Goal: Task Accomplishment & Management: Manage account settings

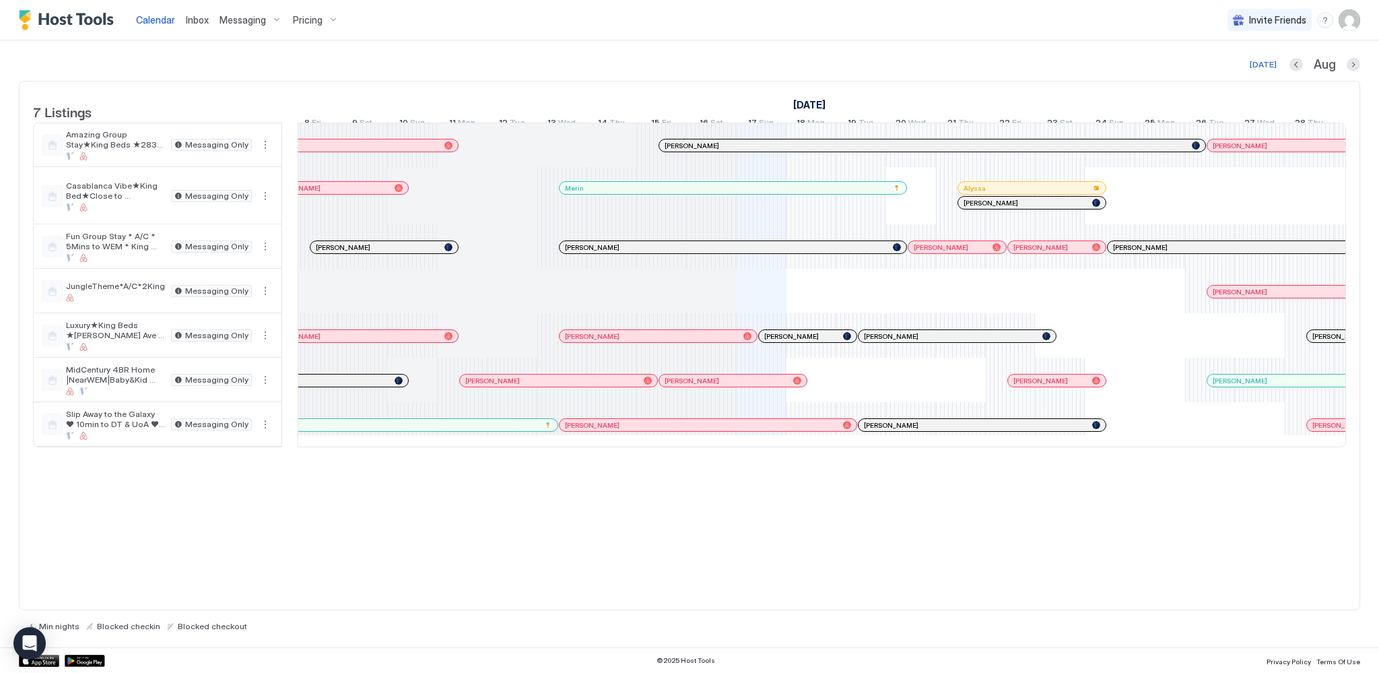
scroll to position [0, 358]
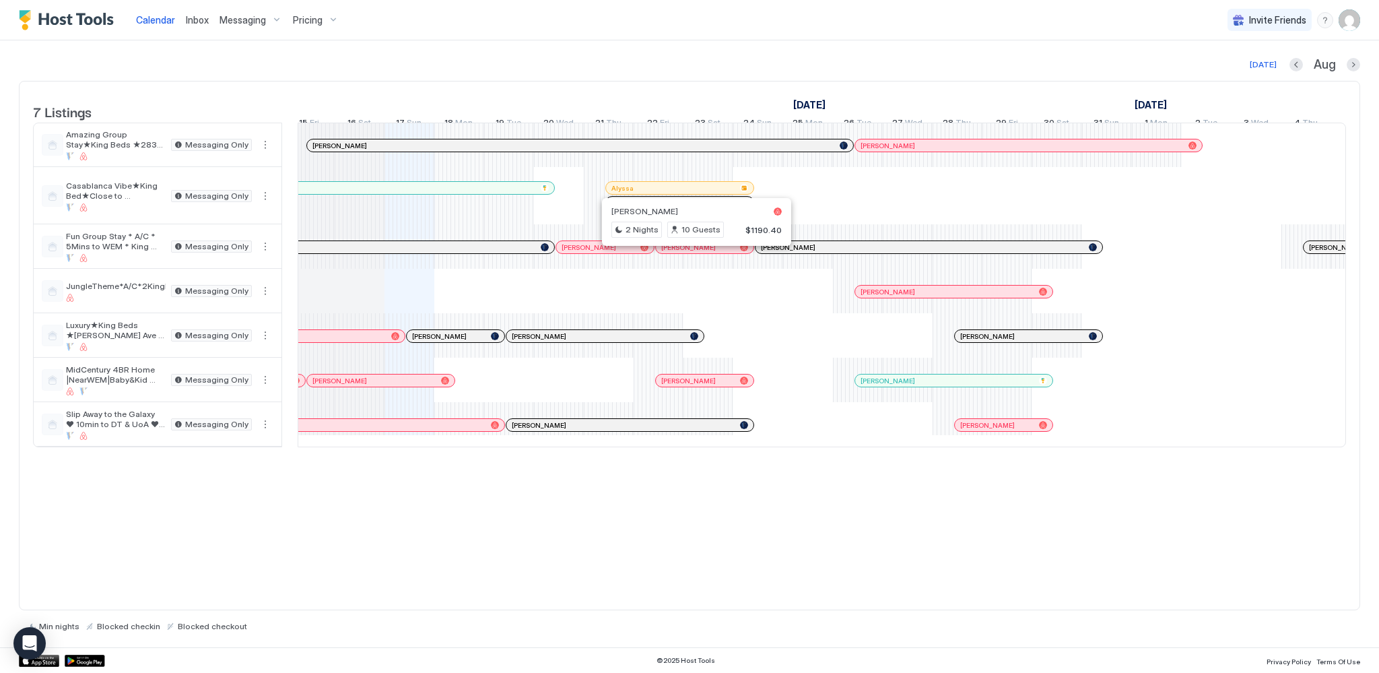
click at [691, 252] on div at bounding box center [691, 247] width 11 height 11
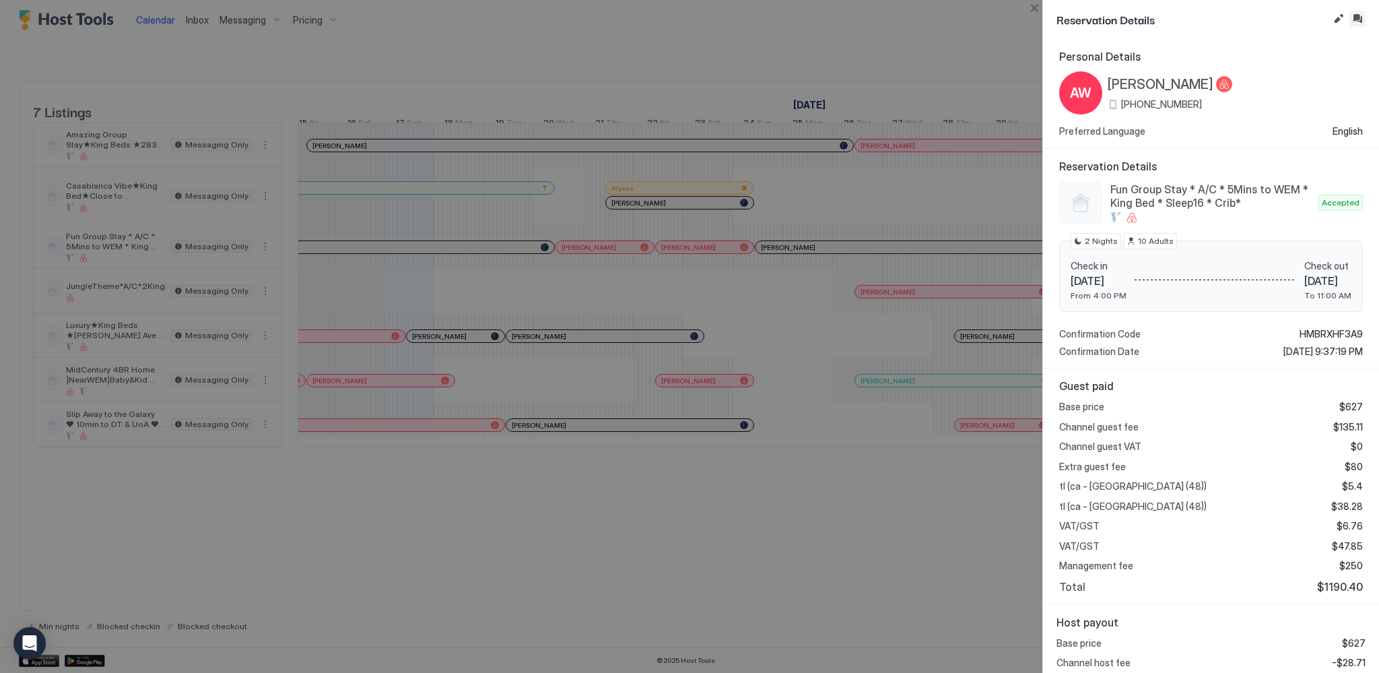
click at [1361, 17] on button "Inbox" at bounding box center [1357, 19] width 16 height 16
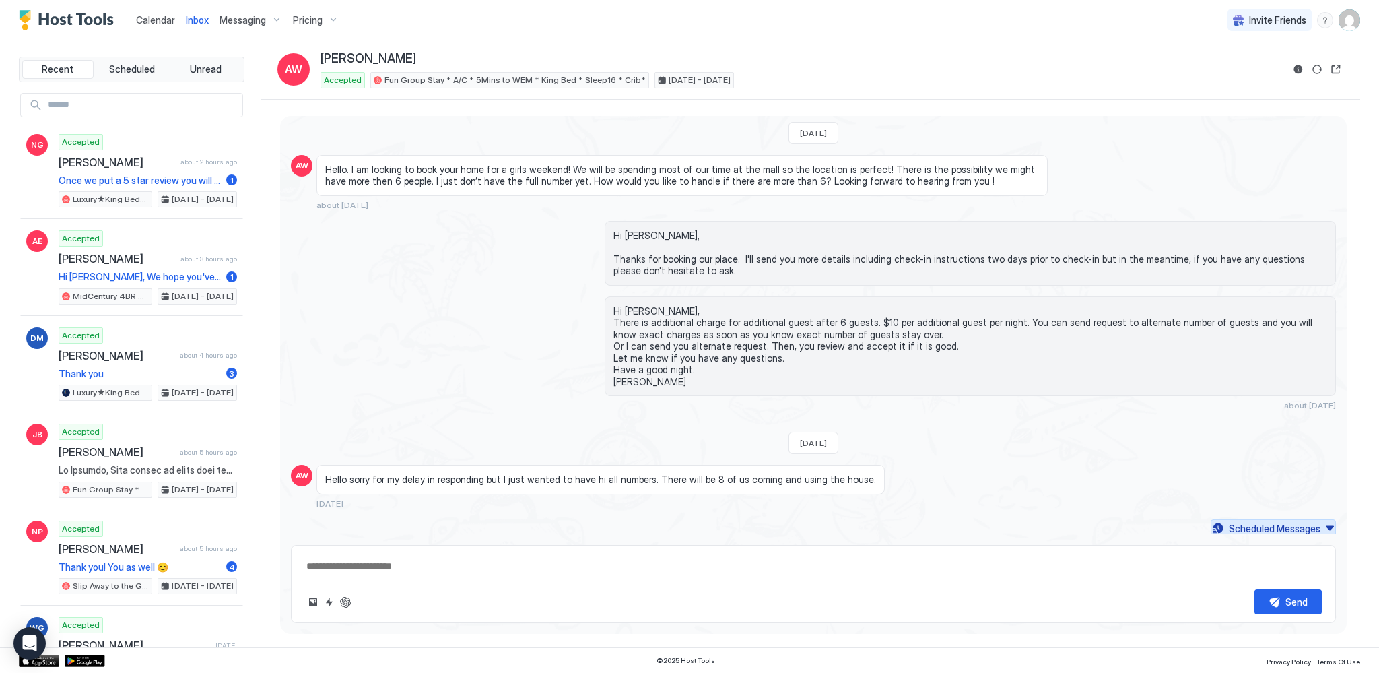
click at [1267, 529] on div "Scheduled Messages" at bounding box center [1275, 528] width 92 height 14
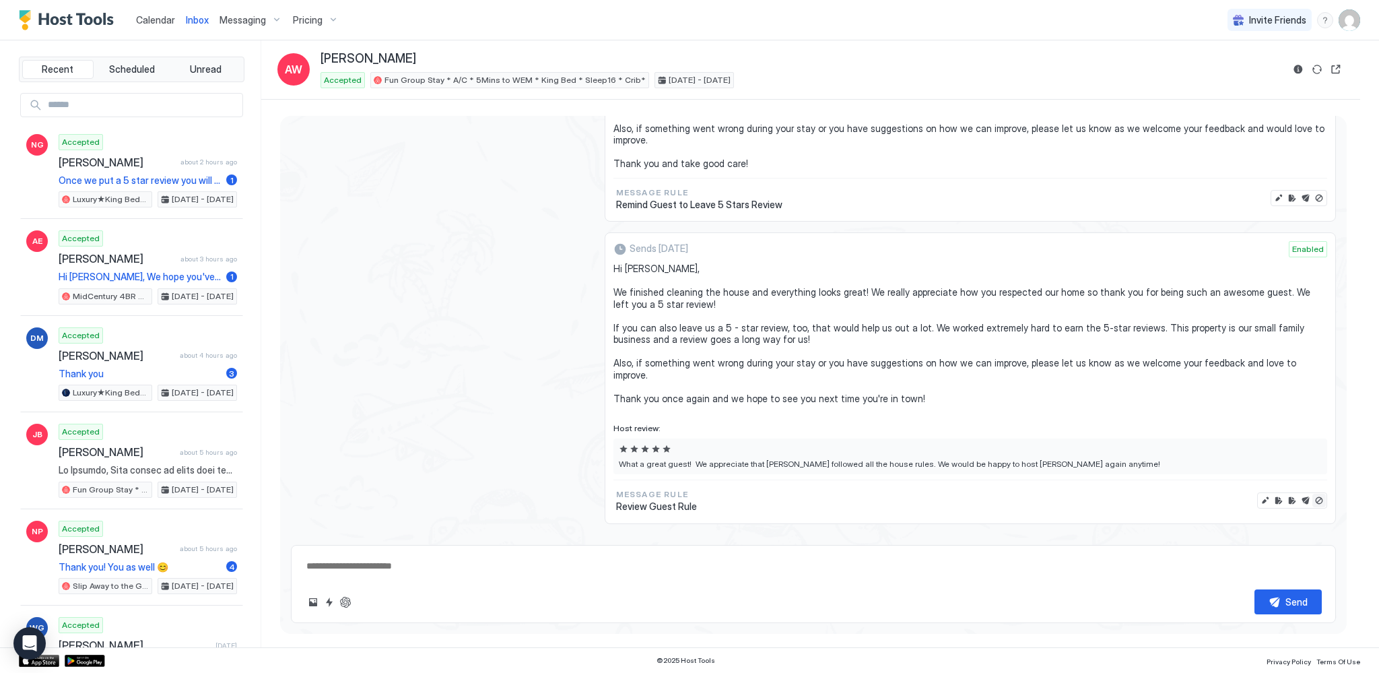
click at [1312, 493] on button "Disable message & review" at bounding box center [1318, 499] width 13 height 13
type textarea "*"
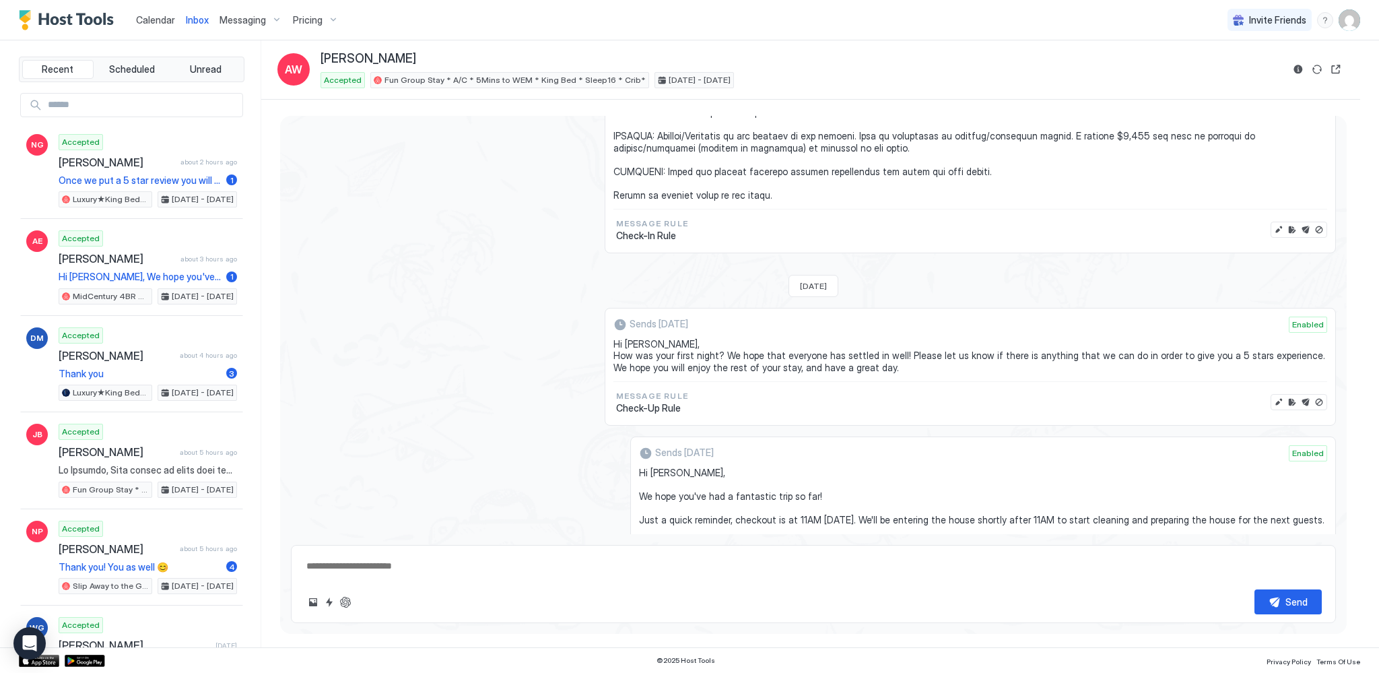
scroll to position [1049, 0]
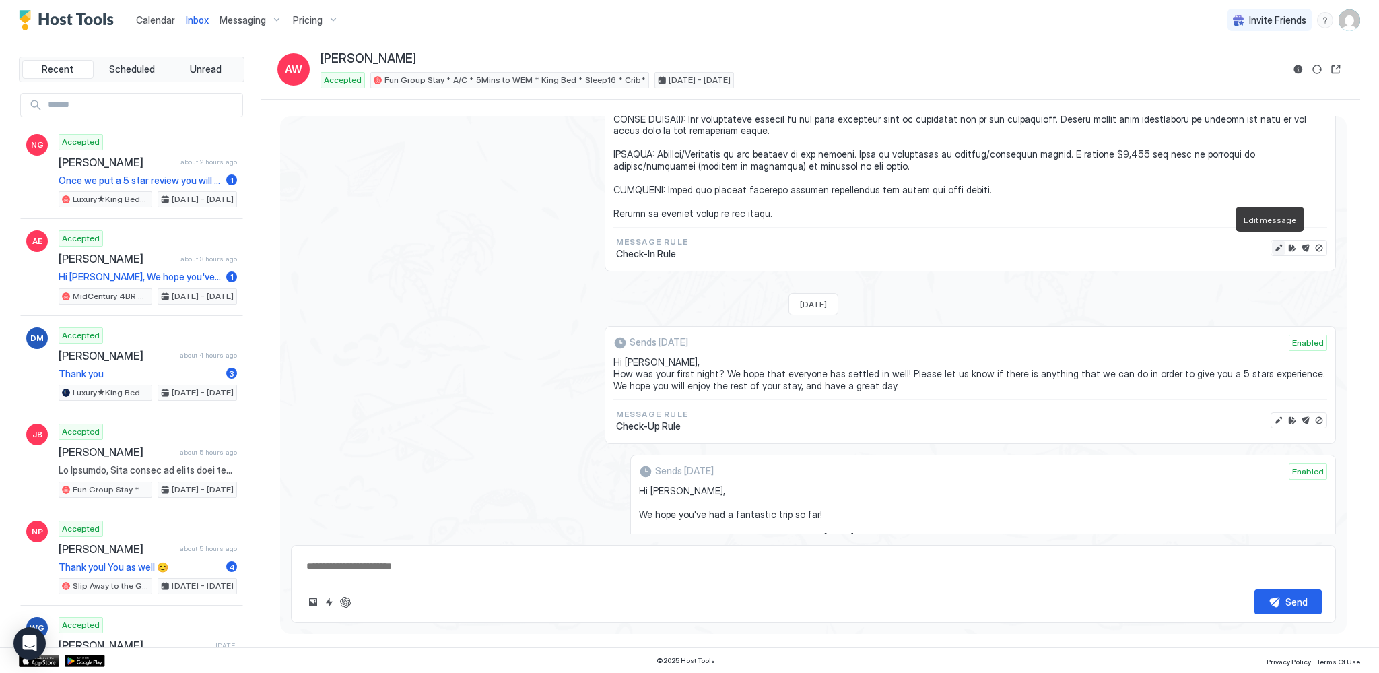
click at [1272, 243] on button "Edit message" at bounding box center [1278, 247] width 13 height 13
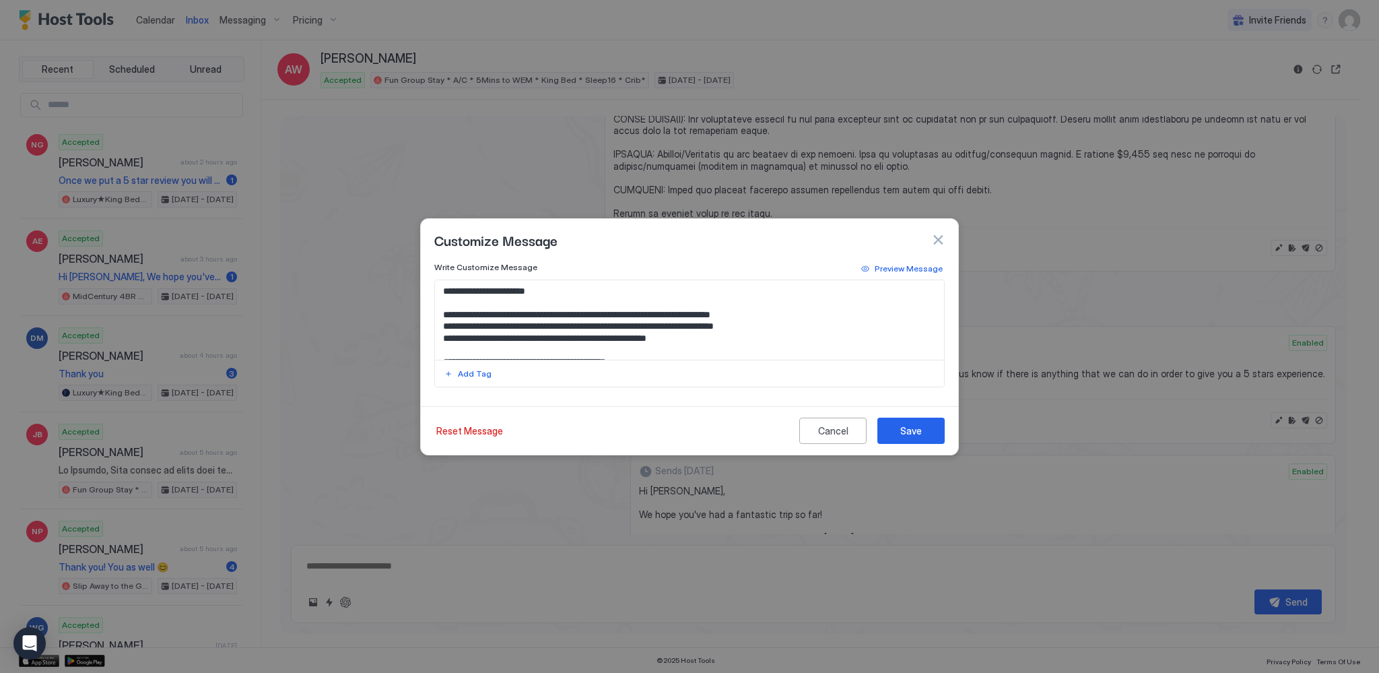
scroll to position [67, 0]
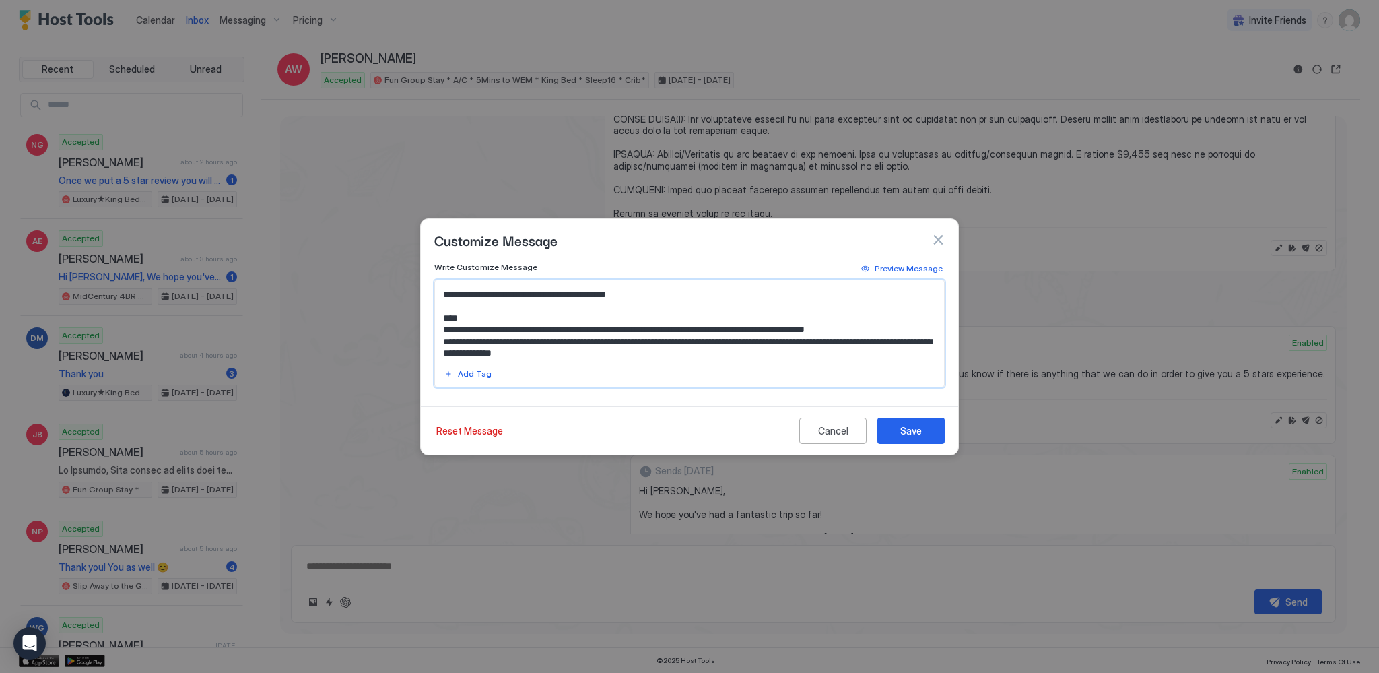
click at [842, 339] on textarea "Input Field" at bounding box center [690, 319] width 510 height 79
type textarea "**********"
click at [930, 435] on button "Save" at bounding box center [910, 430] width 67 height 26
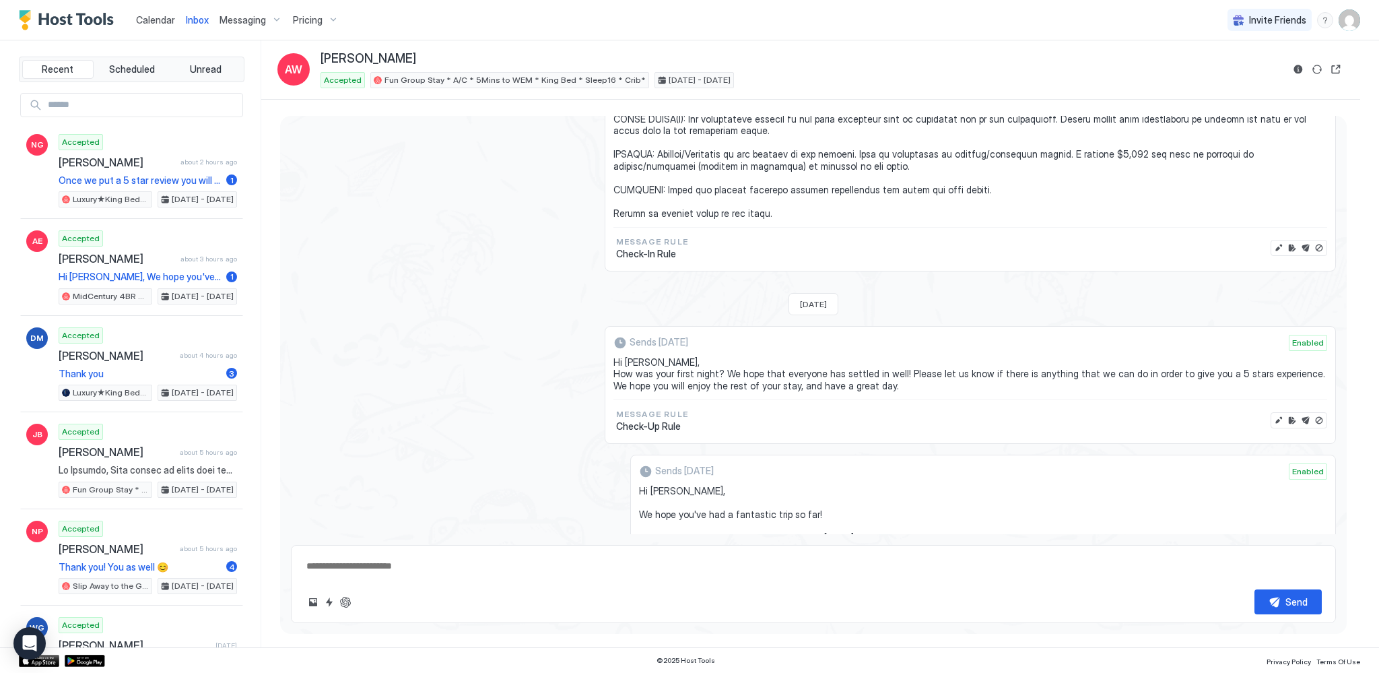
click at [143, 21] on span "Calendar" at bounding box center [155, 19] width 39 height 11
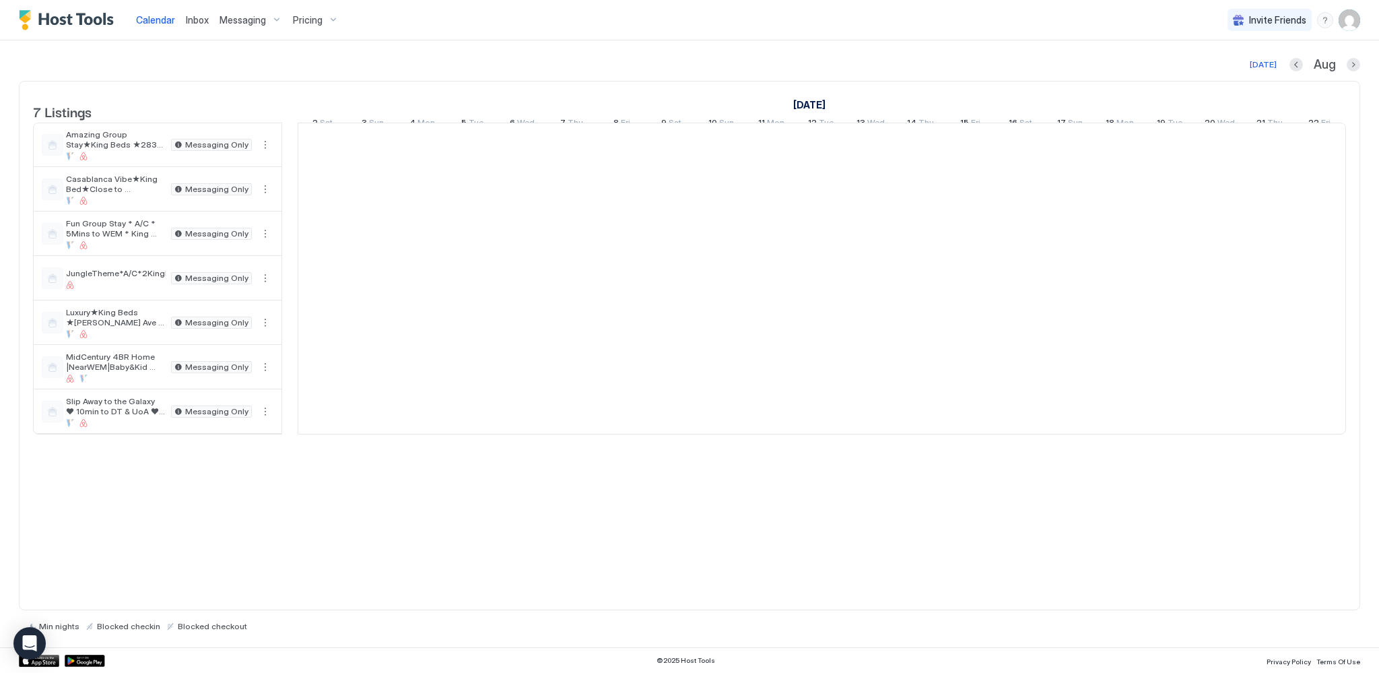
scroll to position [0, 748]
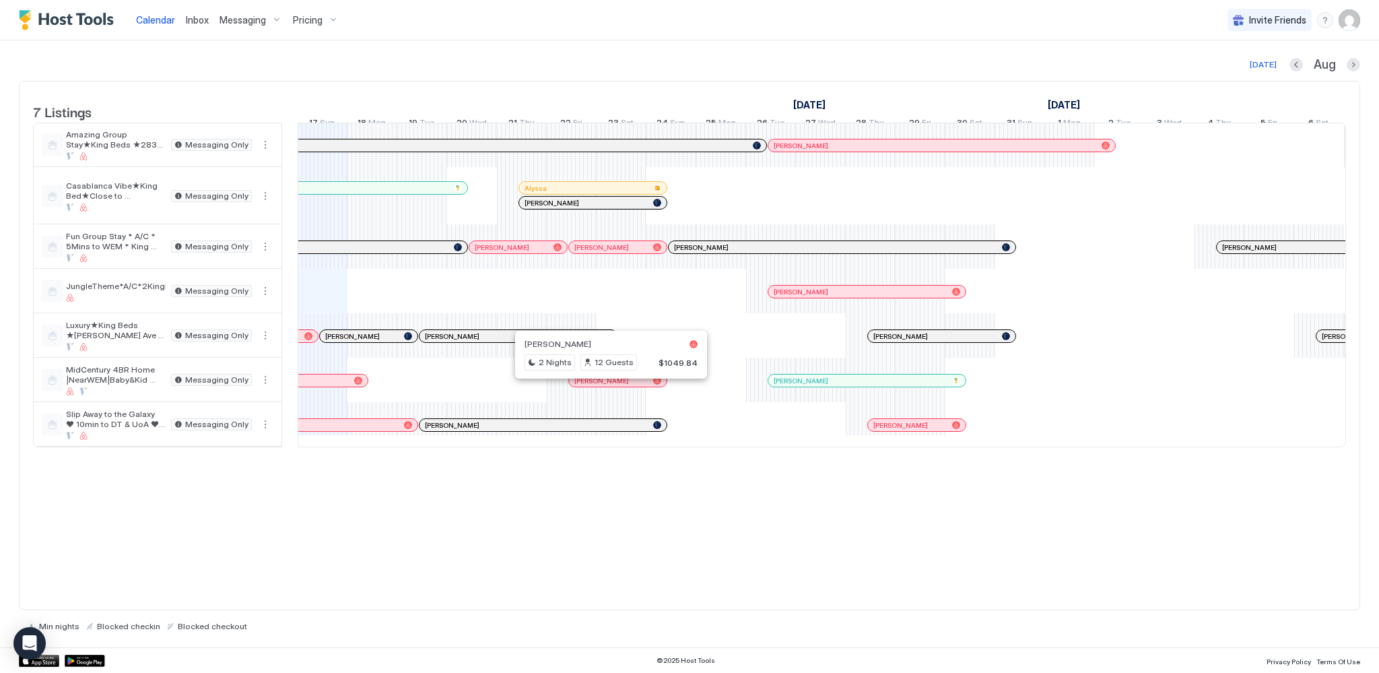
click at [605, 386] on div at bounding box center [605, 380] width 11 height 11
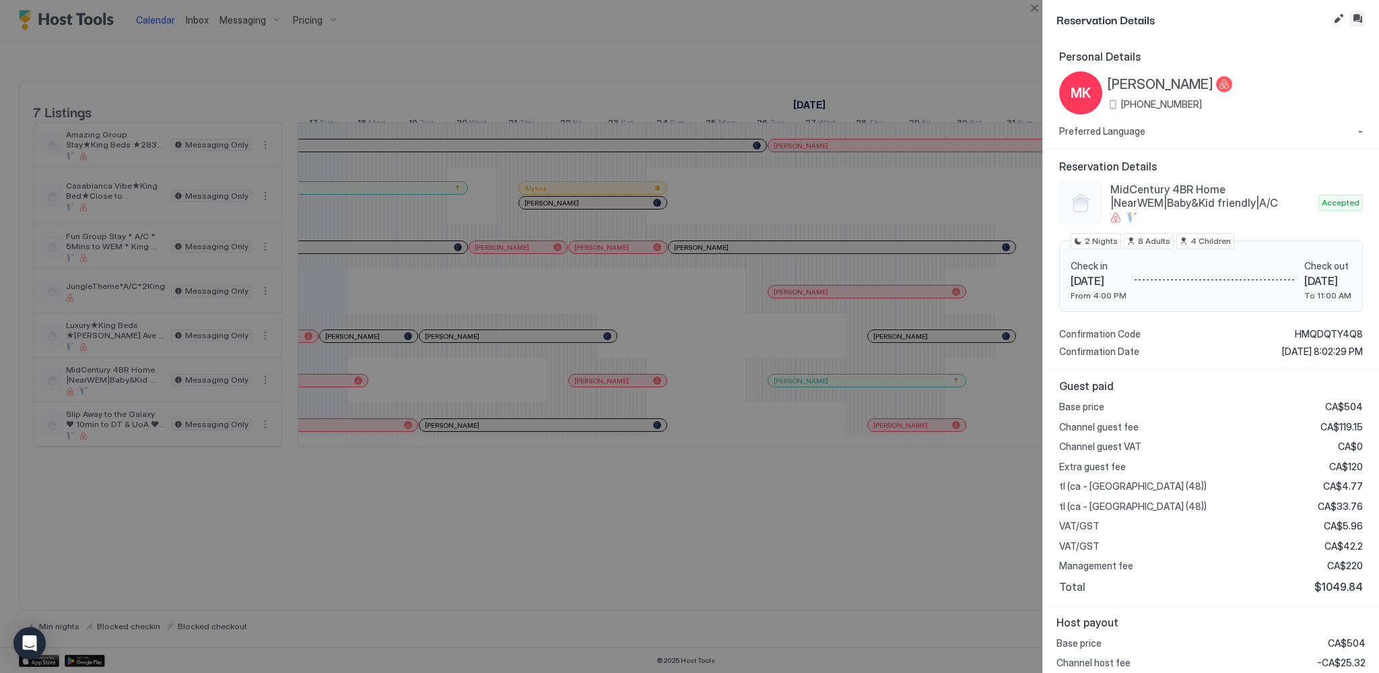
click at [1360, 21] on button "Inbox" at bounding box center [1357, 19] width 16 height 16
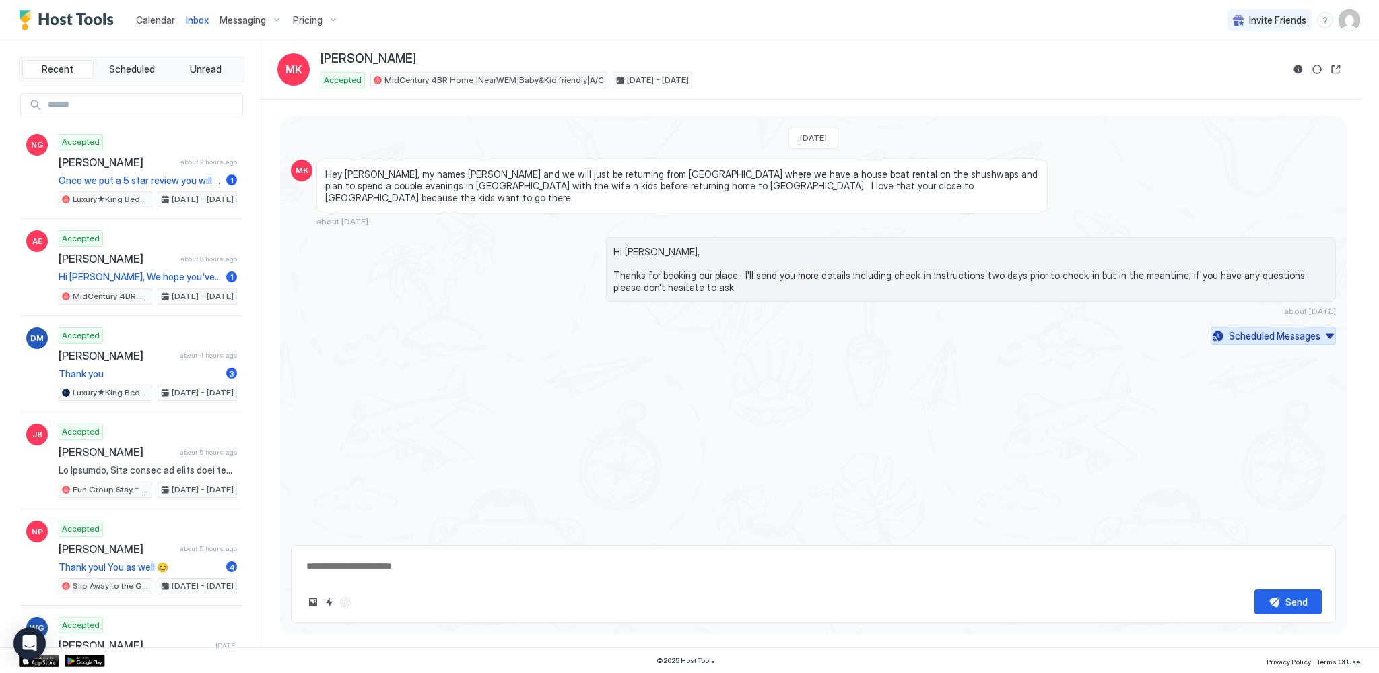
click at [1273, 329] on div "Scheduled Messages" at bounding box center [1275, 336] width 92 height 14
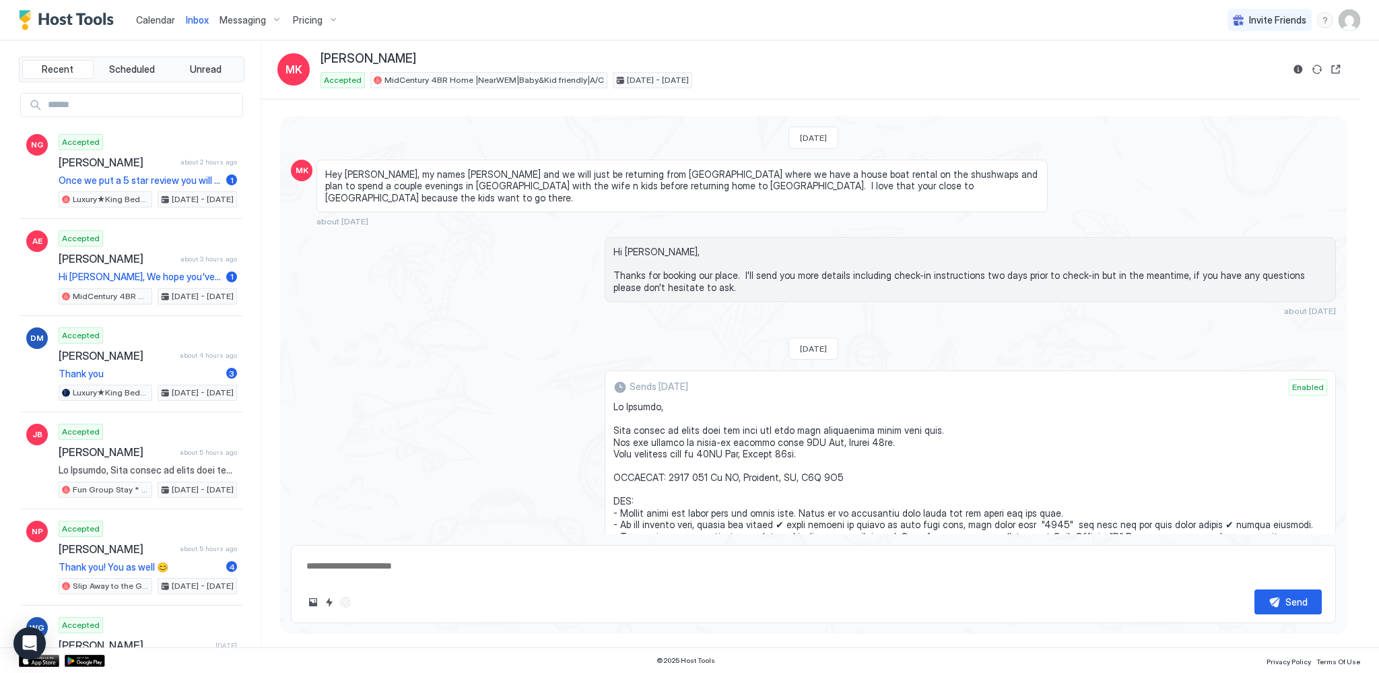
scroll to position [1542, 0]
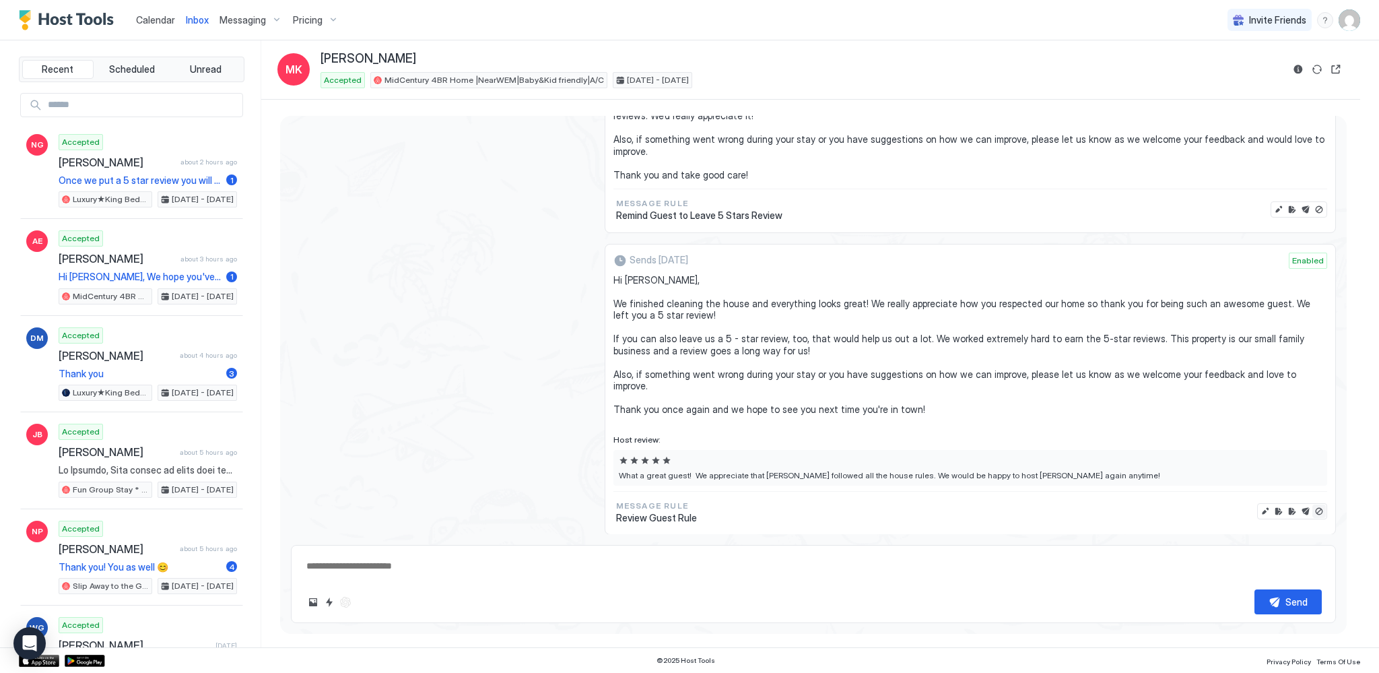
click at [1312, 504] on button "Disable message & review" at bounding box center [1318, 510] width 13 height 13
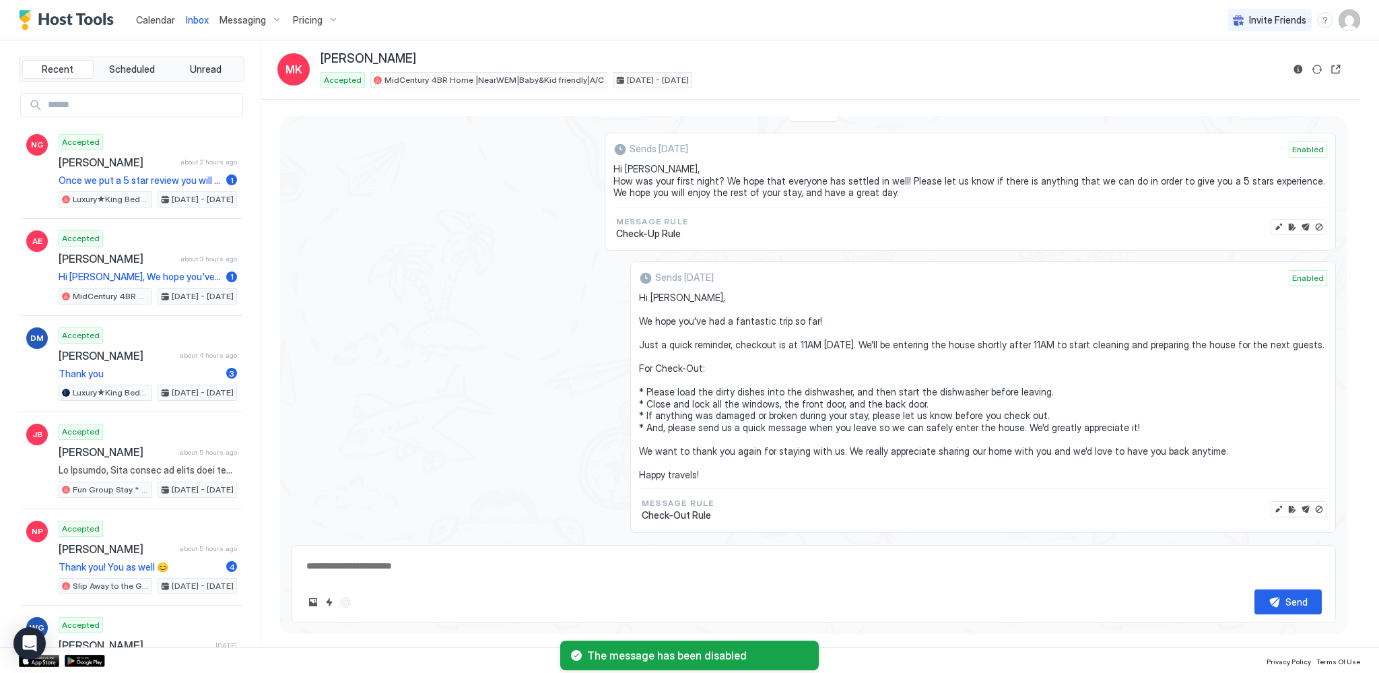
type textarea "*"
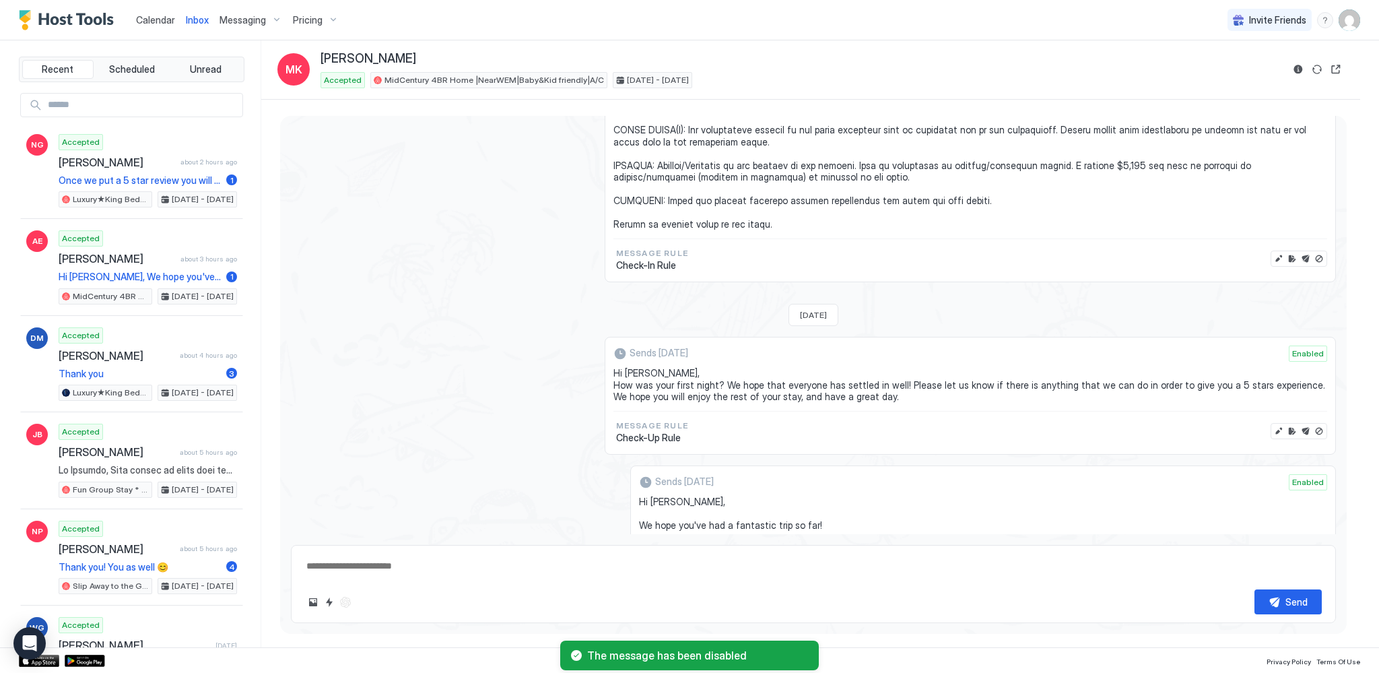
scroll to position [592, 0]
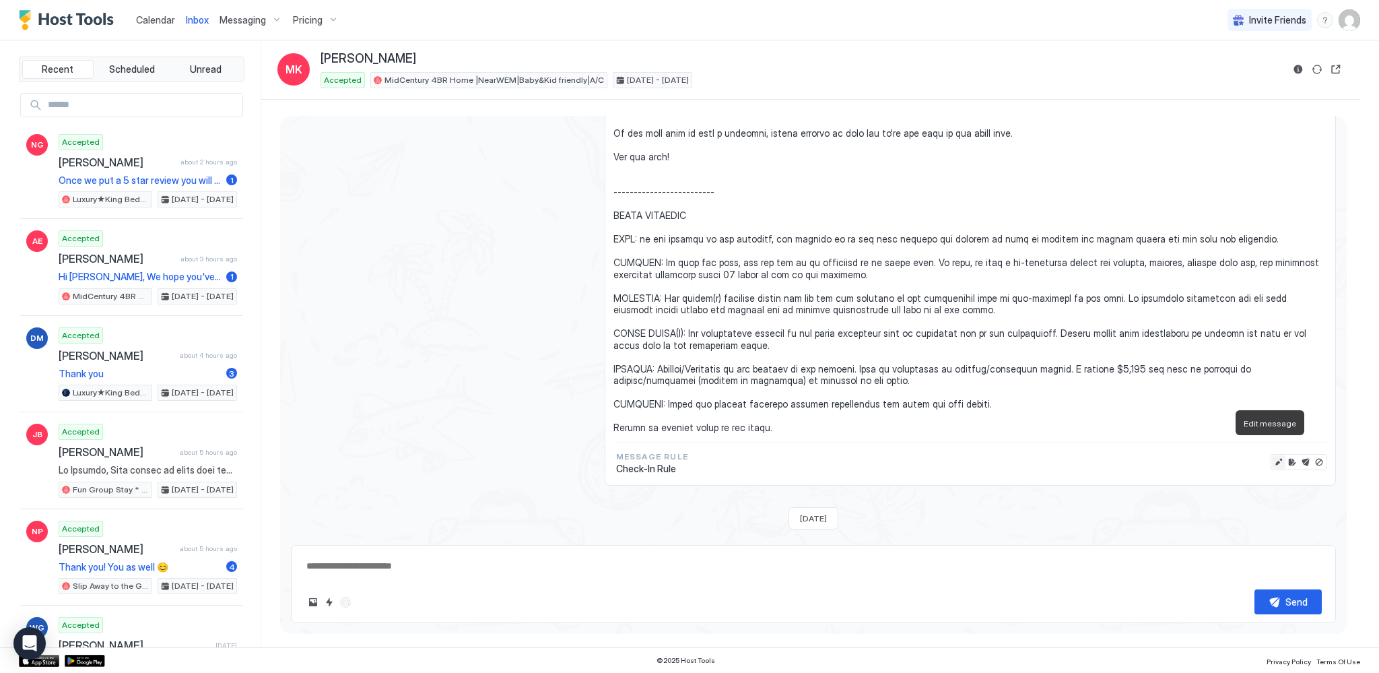
click at [1272, 455] on button "Edit message" at bounding box center [1278, 461] width 13 height 13
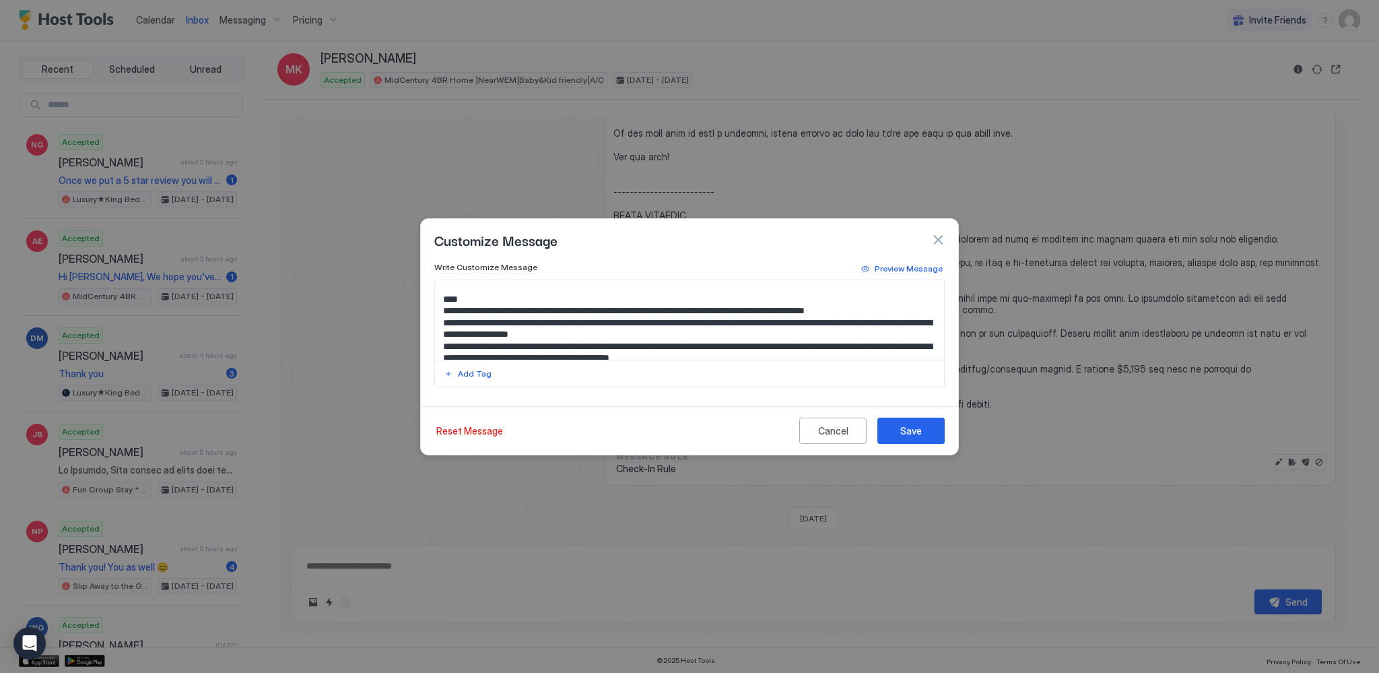
scroll to position [67, 0]
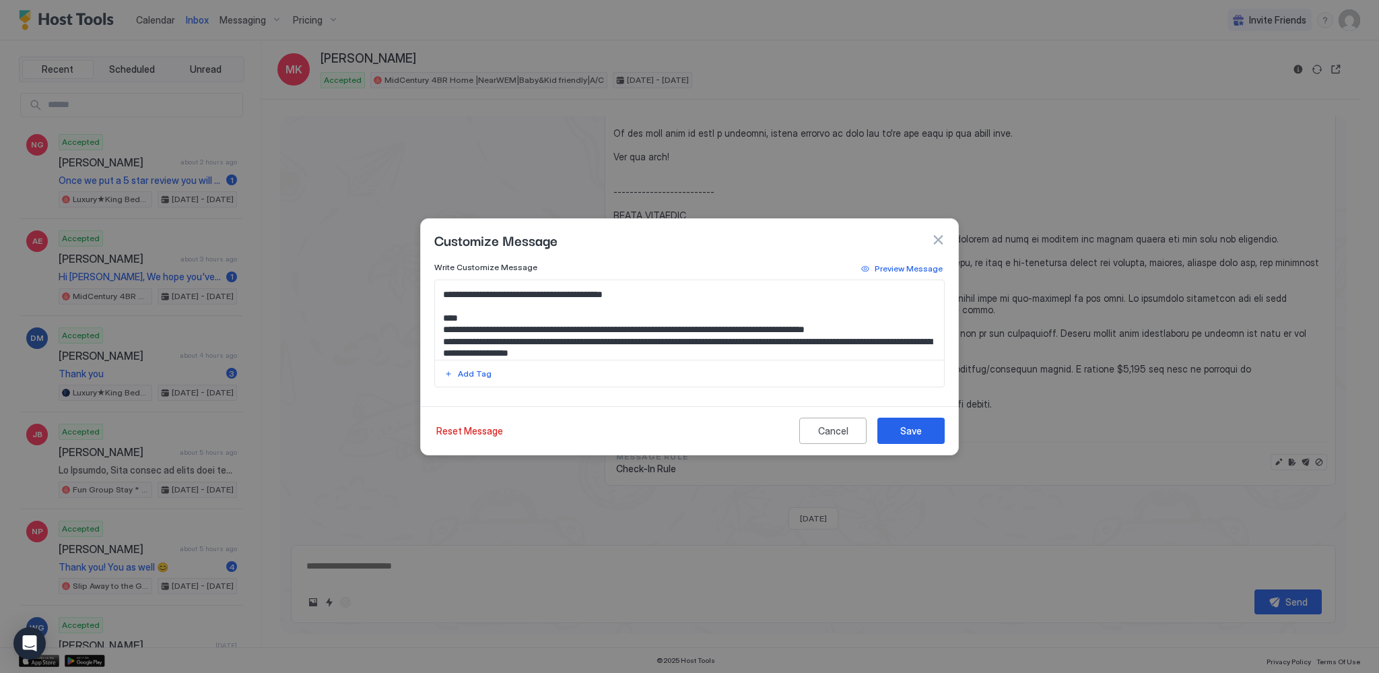
click at [863, 341] on textarea "Input Field" at bounding box center [690, 319] width 510 height 79
type textarea "**********"
click at [916, 424] on div "Save" at bounding box center [911, 430] width 22 height 14
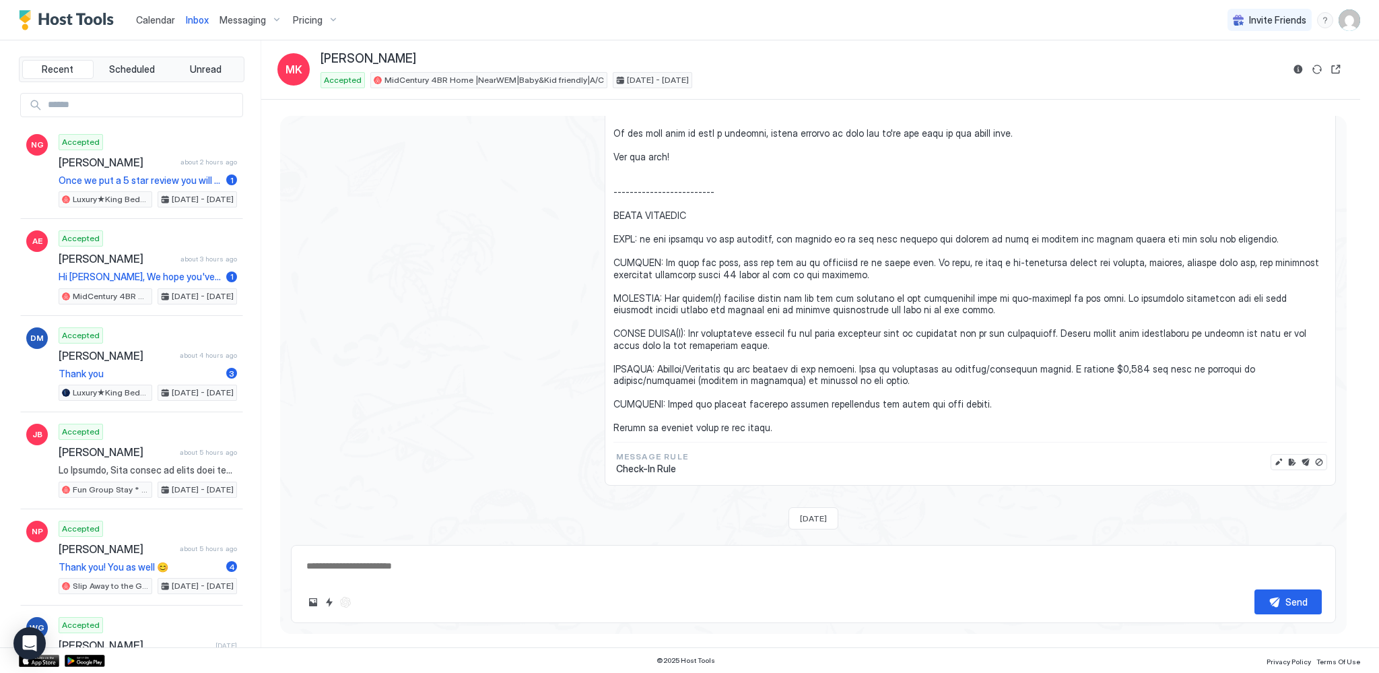
type textarea "*"
click at [164, 18] on span "Calendar" at bounding box center [155, 19] width 39 height 11
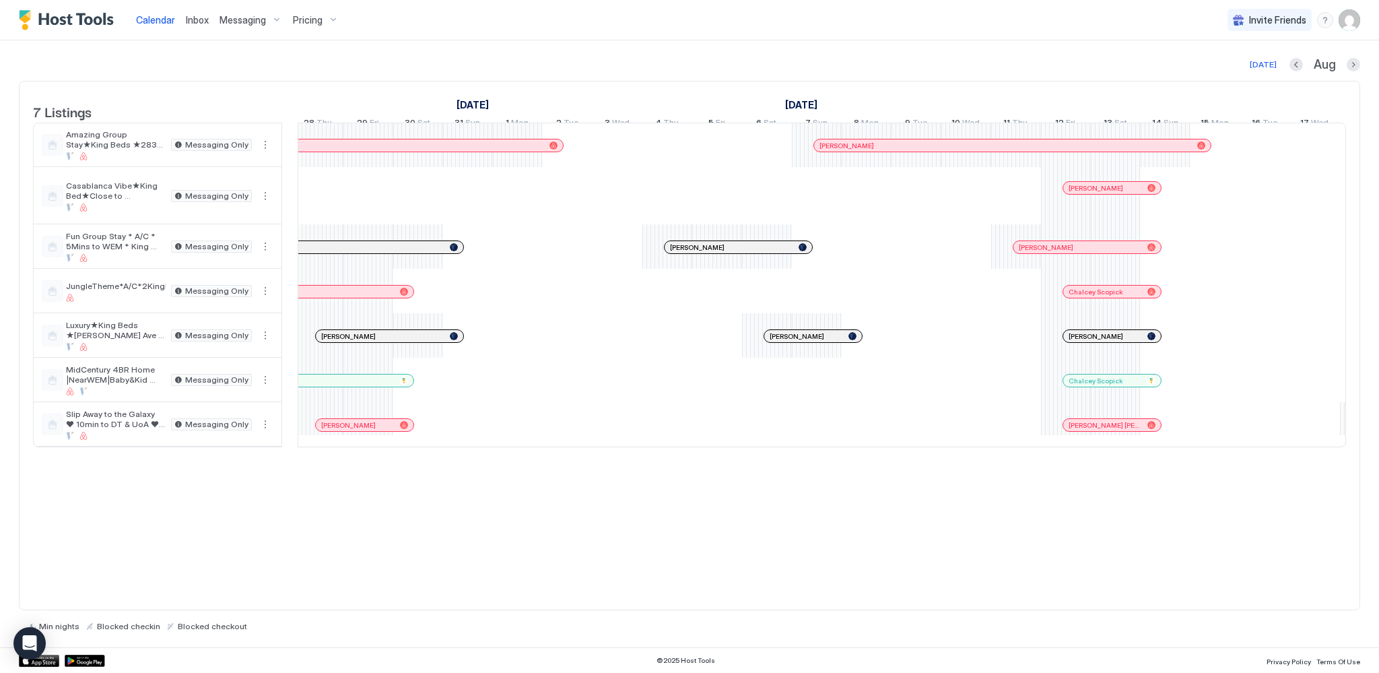
scroll to position [0, 1303]
